Goal: Information Seeking & Learning: Learn about a topic

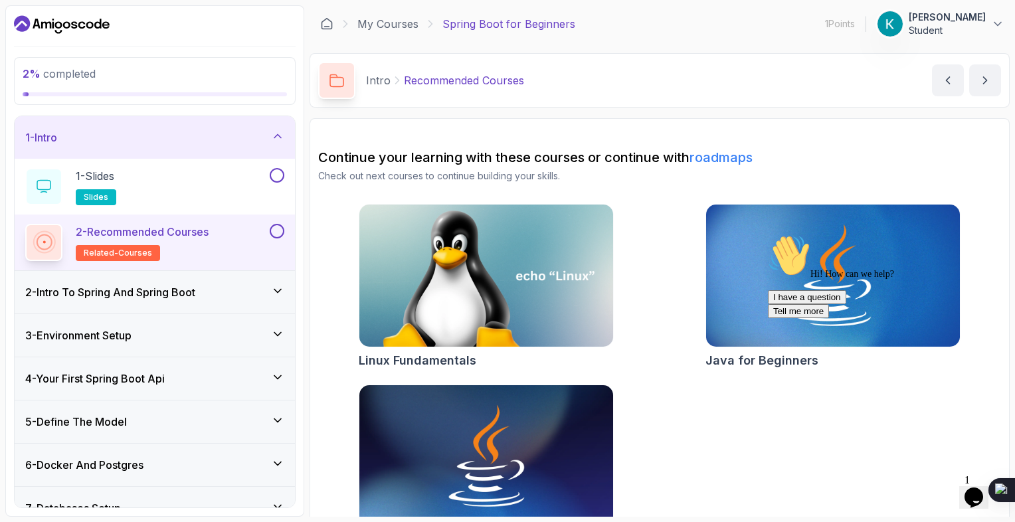
click at [516, 486] on button "Opens Chat This icon Opens the chat window." at bounding box center [973, 497] width 29 height 23
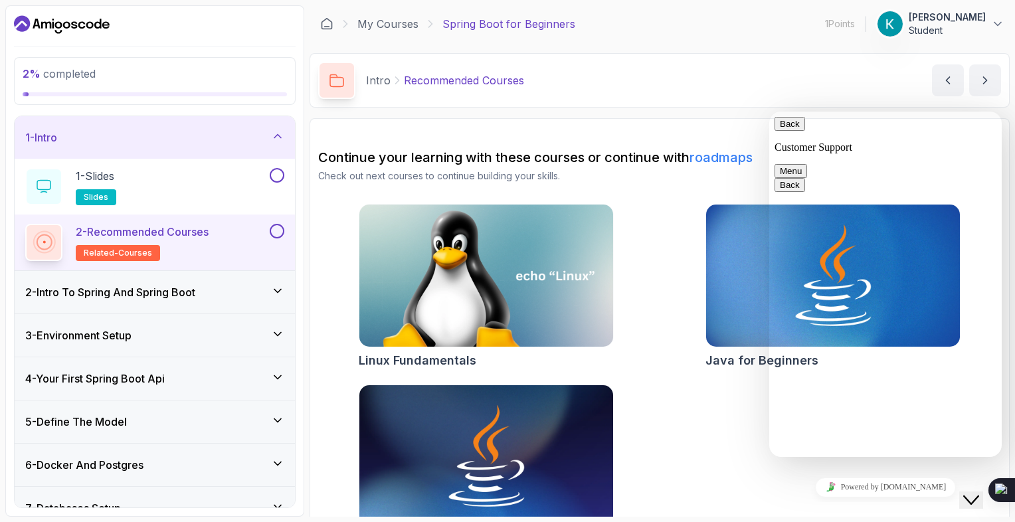
click at [516, 277] on div "Linux Fundamentals Java for Beginners Java for Developers" at bounding box center [659, 379] width 683 height 351
click at [516, 128] on button "Back" at bounding box center [790, 124] width 31 height 14
click at [516, 4] on section "2 % completed 1 - Intro 1 - Slides slides 2 - Recommended Courses related-cours…" at bounding box center [507, 261] width 1015 height 522
click at [516, 117] on div at bounding box center [886, 117] width 222 height 0
click at [516, 75] on div "Intro Recommended Courses Recommended Courses by [PERSON_NAME]" at bounding box center [660, 80] width 700 height 54
